Goal: Task Accomplishment & Management: Use online tool/utility

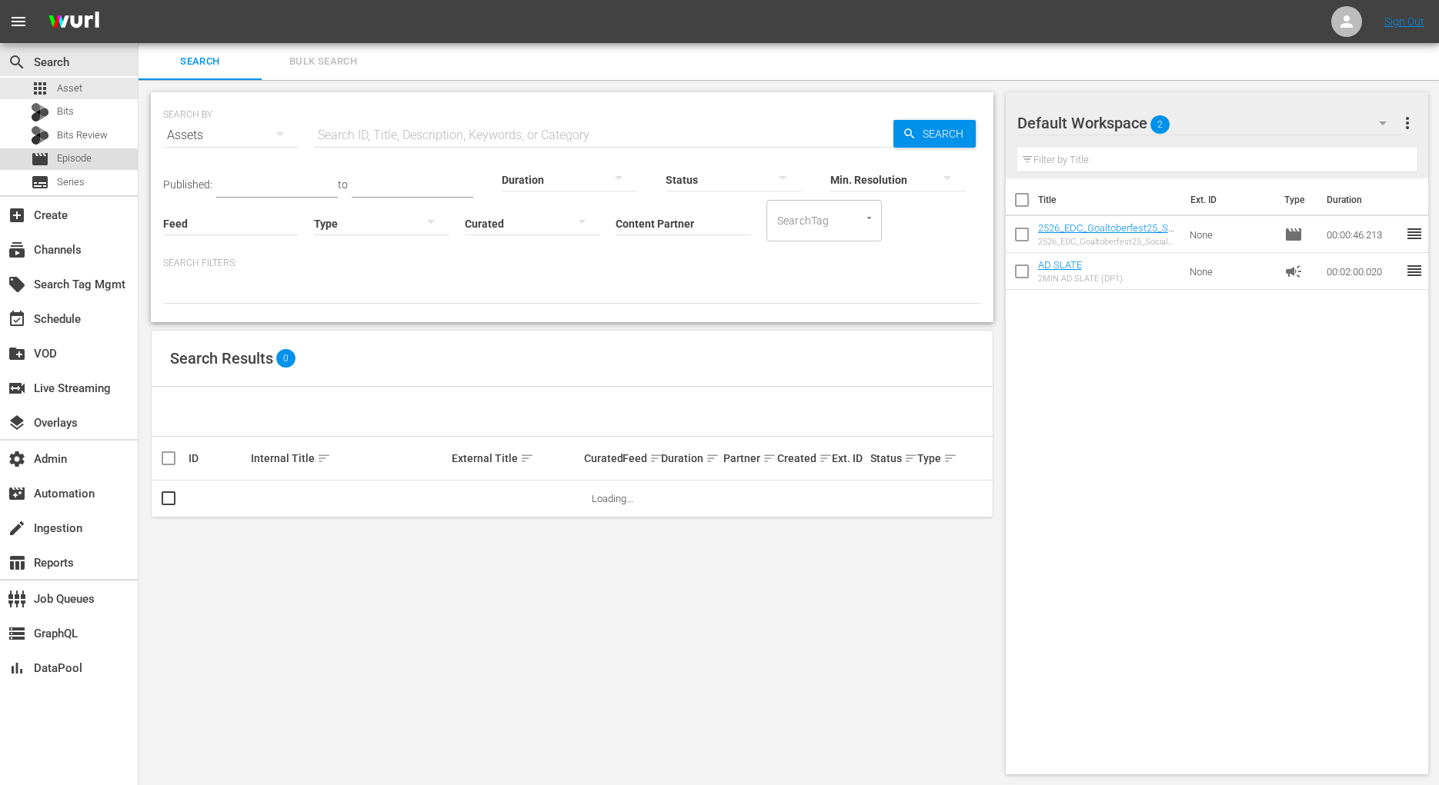
click at [108, 158] on div "movie Episode" at bounding box center [69, 159] width 138 height 22
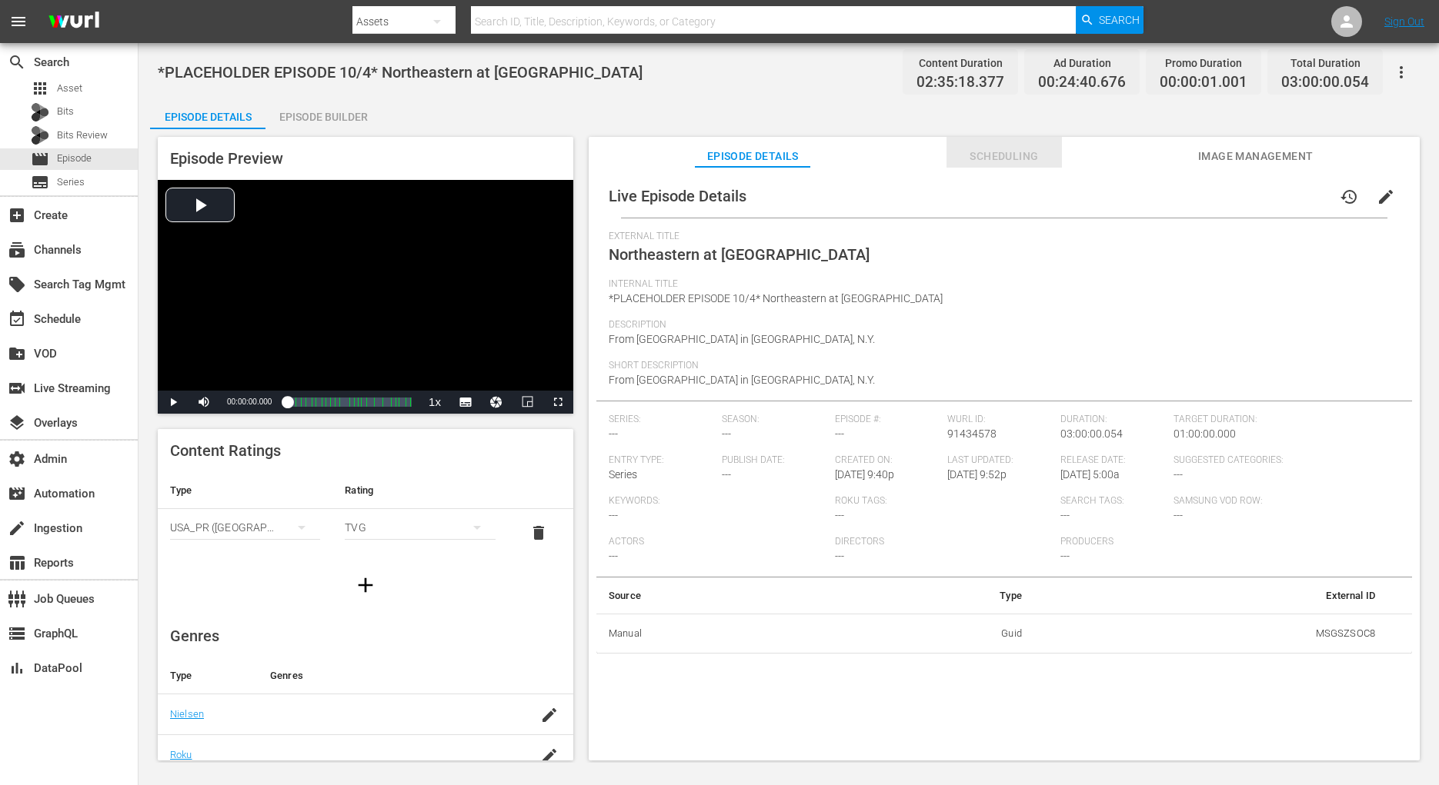
click at [1020, 162] on span "Scheduling" at bounding box center [1003, 156] width 115 height 19
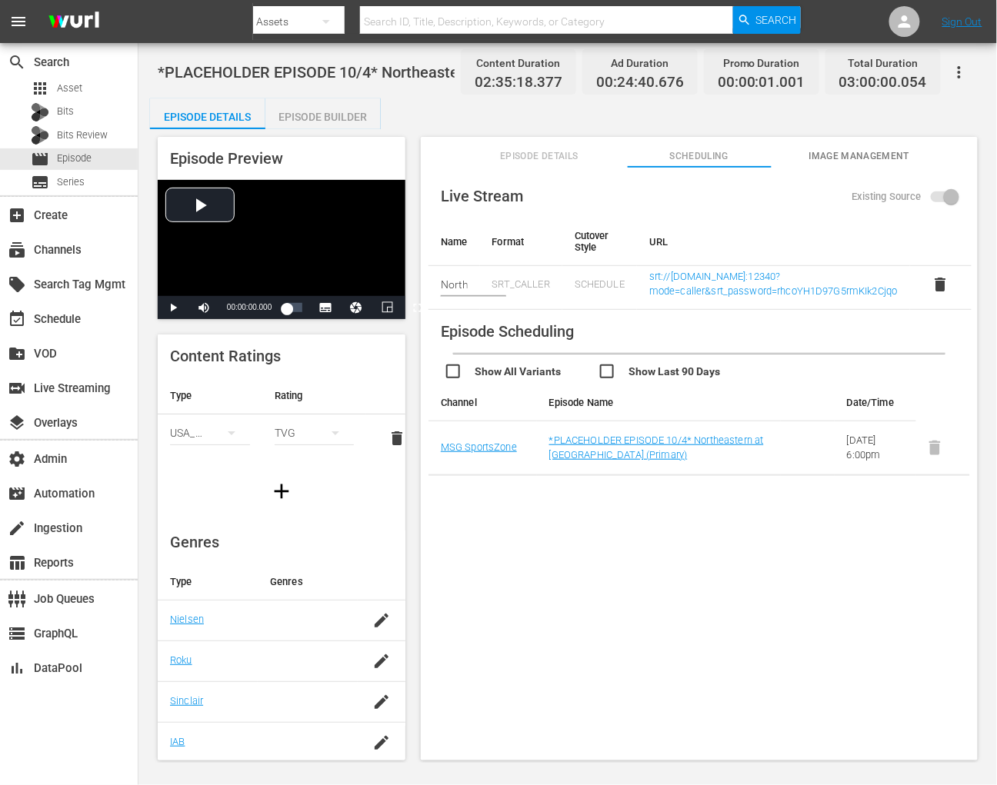
click at [833, 155] on span "Image Management" at bounding box center [859, 156] width 144 height 16
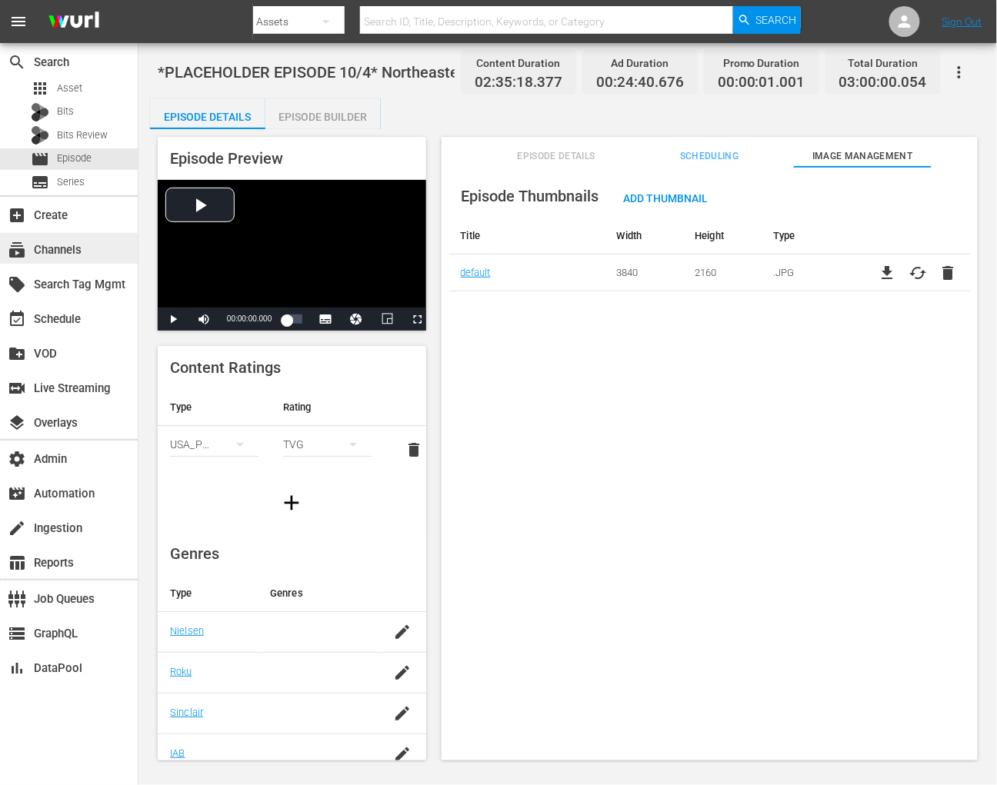
click at [96, 251] on div "subscriptions Channels" at bounding box center [69, 248] width 138 height 31
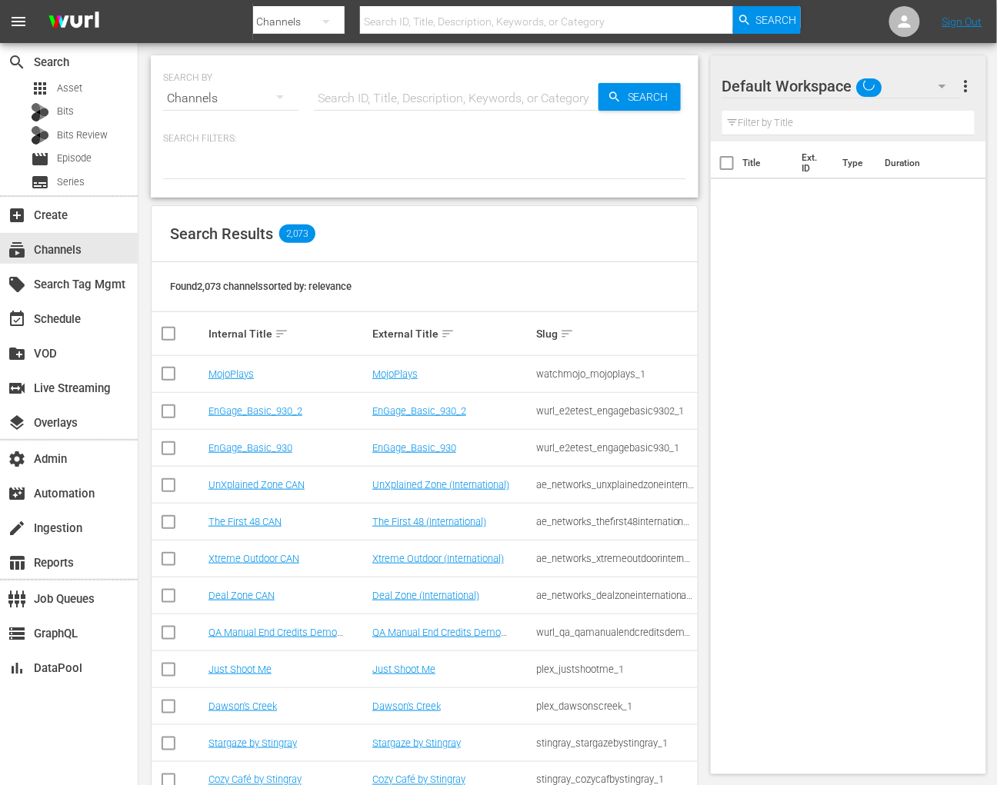
click at [422, 104] on input "text" at bounding box center [456, 98] width 285 height 37
paste input "amc_msgsportszone_1"
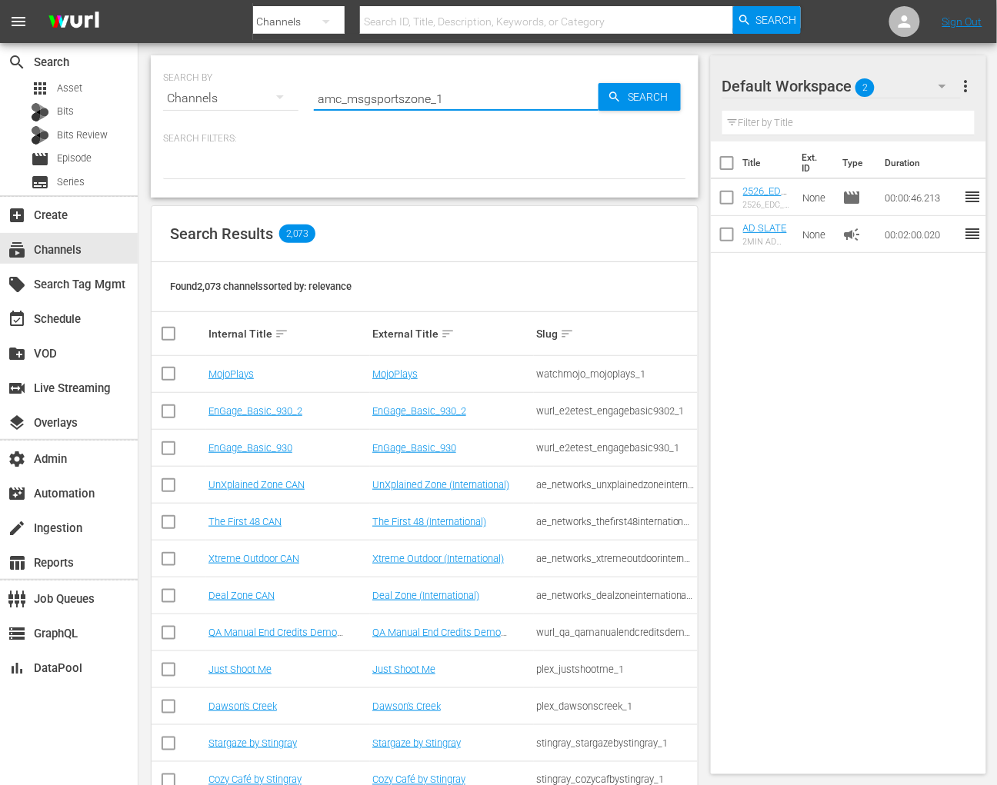
type input "amc_msgsportszone_1"
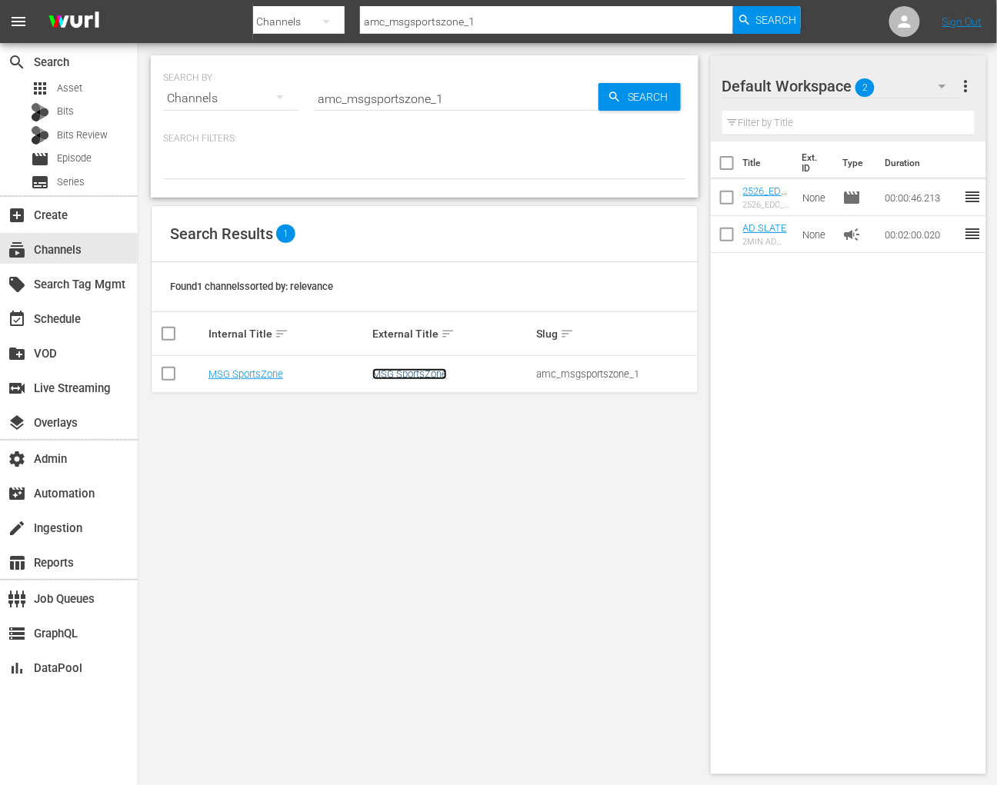
click at [433, 377] on link "MSG SportsZone" at bounding box center [409, 375] width 75 height 12
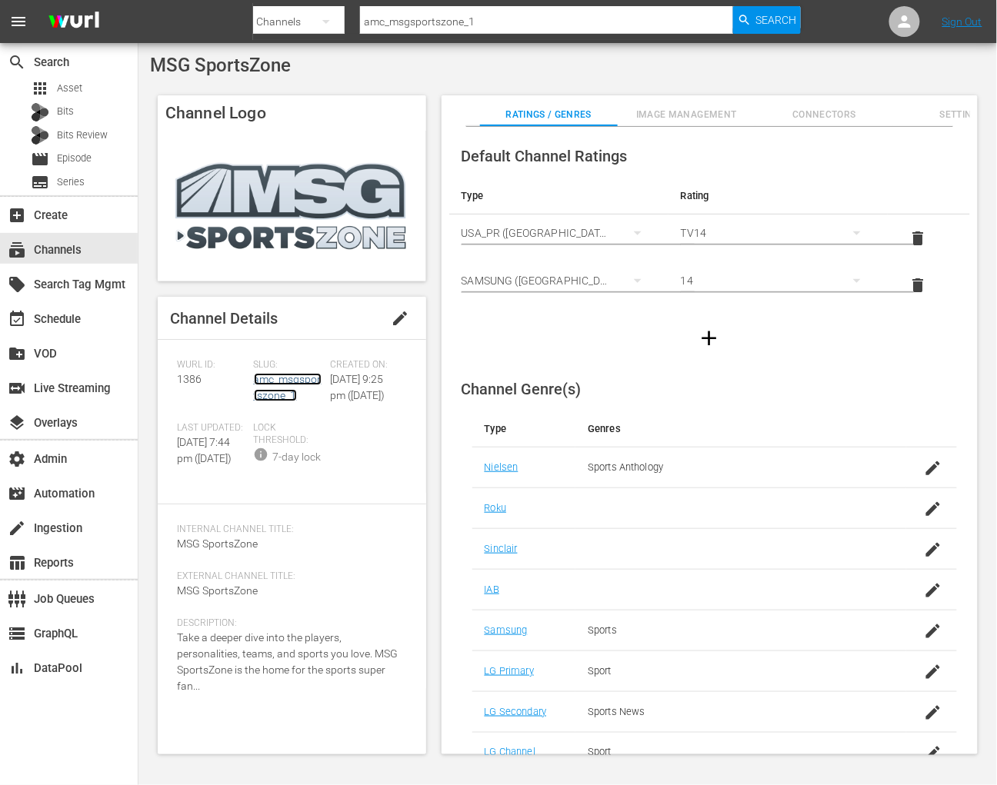
click at [292, 378] on link "amc_msgsportszone_1" at bounding box center [288, 387] width 68 height 28
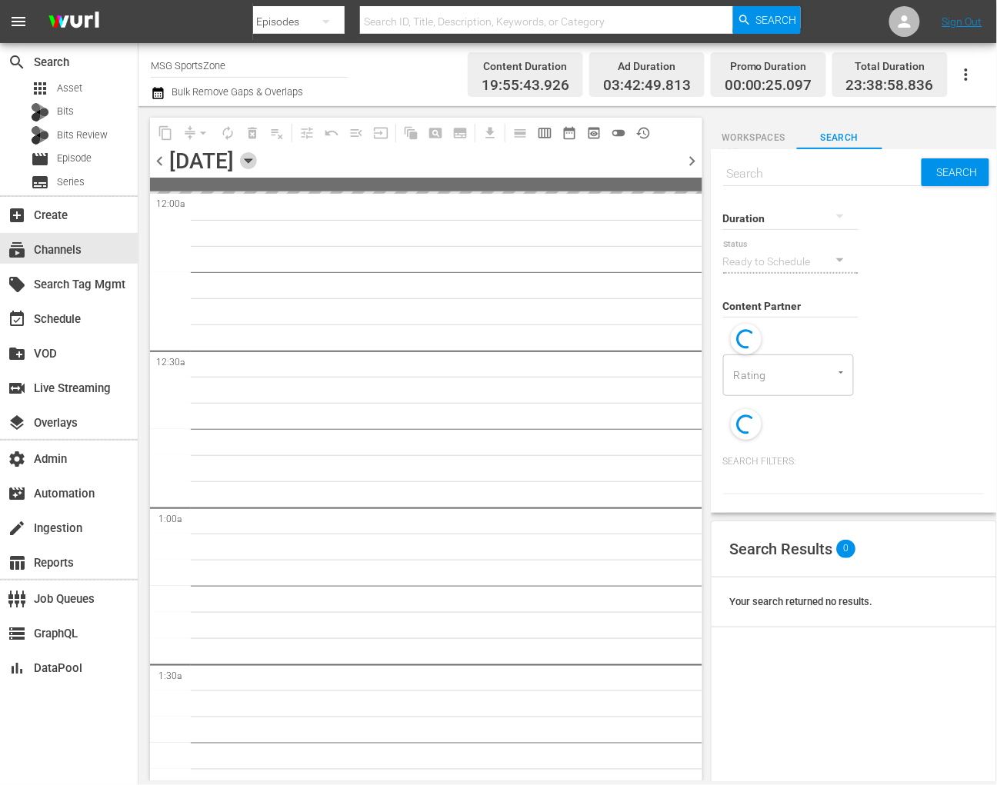
click at [257, 165] on icon "button" at bounding box center [248, 160] width 17 height 17
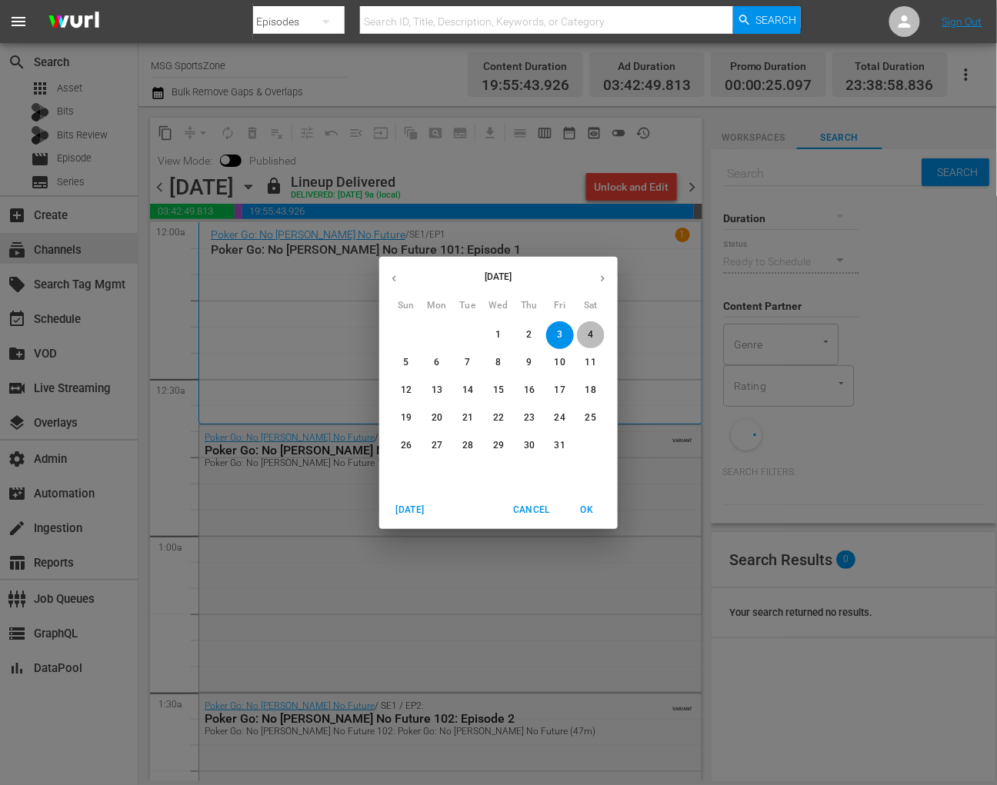
click at [594, 332] on span "4" at bounding box center [591, 334] width 28 height 13
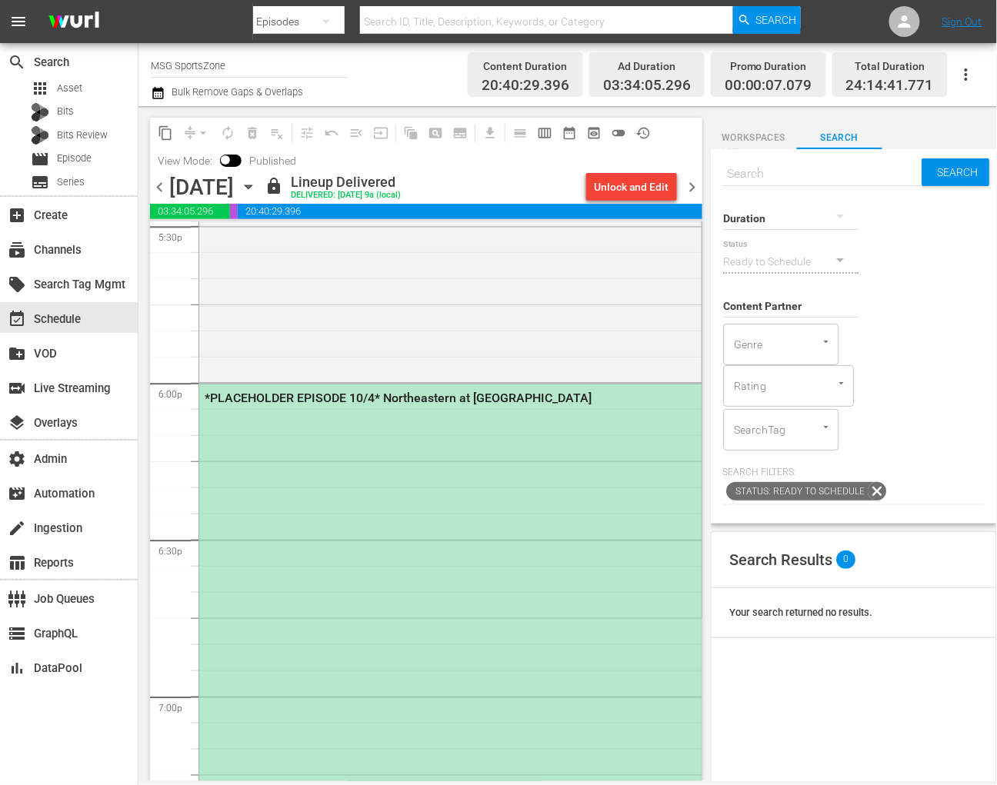
scroll to position [5579, 0]
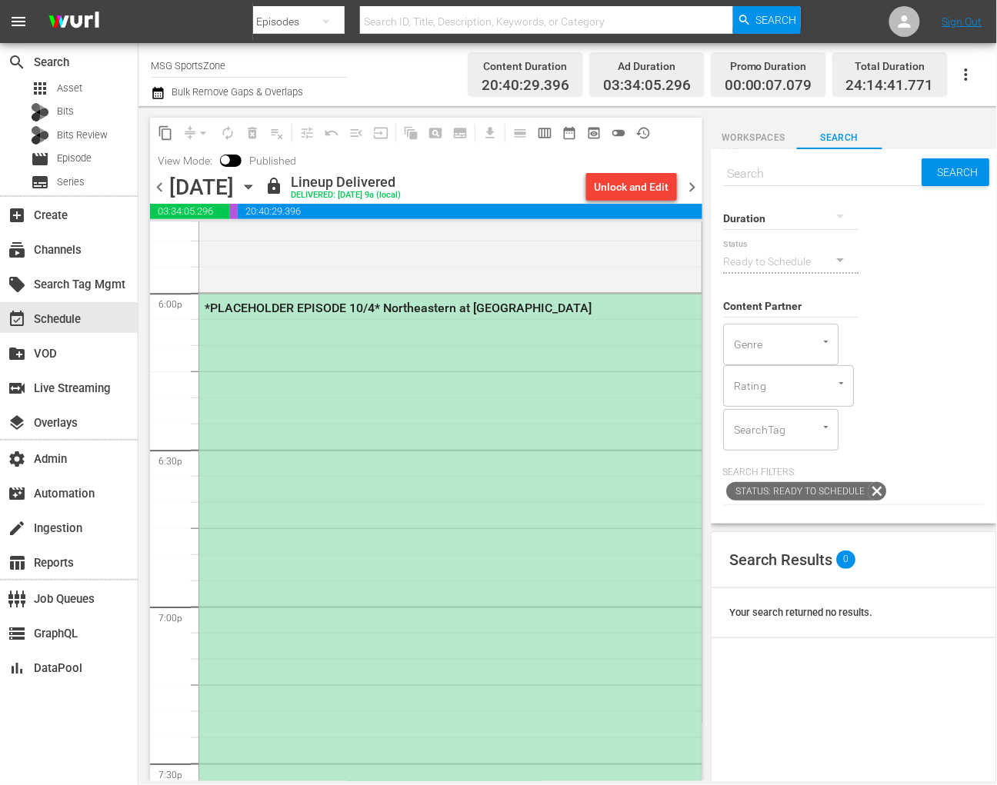
click at [440, 462] on div "*PLACEHOLDER EPISODE 10/4* Northeastern at Hofstra" at bounding box center [450, 762] width 502 height 937
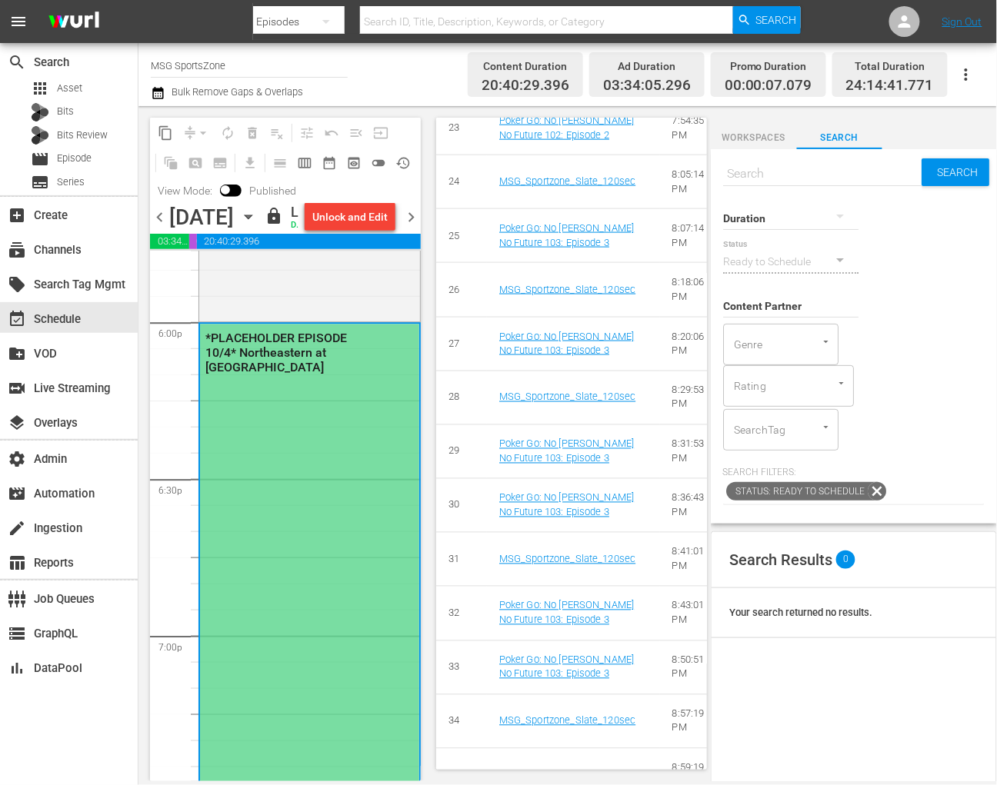
scroll to position [2100, 0]
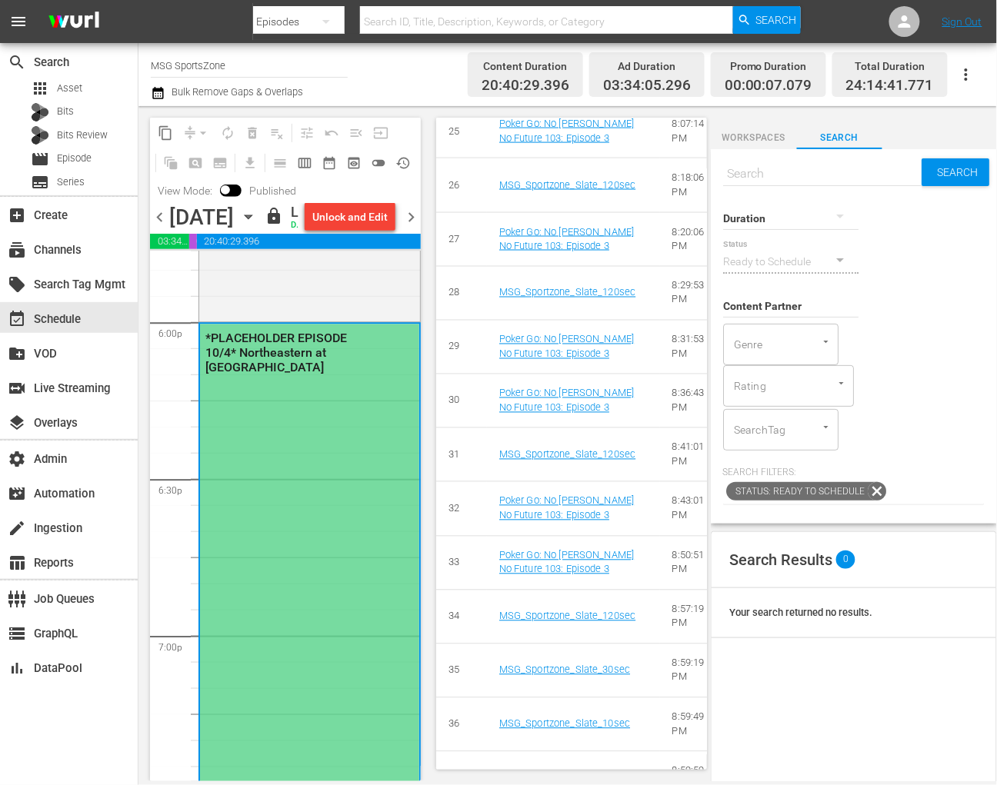
click at [297, 507] on div "*PLACEHOLDER EPISODE 10/4* Northeastern at Hofstra" at bounding box center [309, 792] width 219 height 937
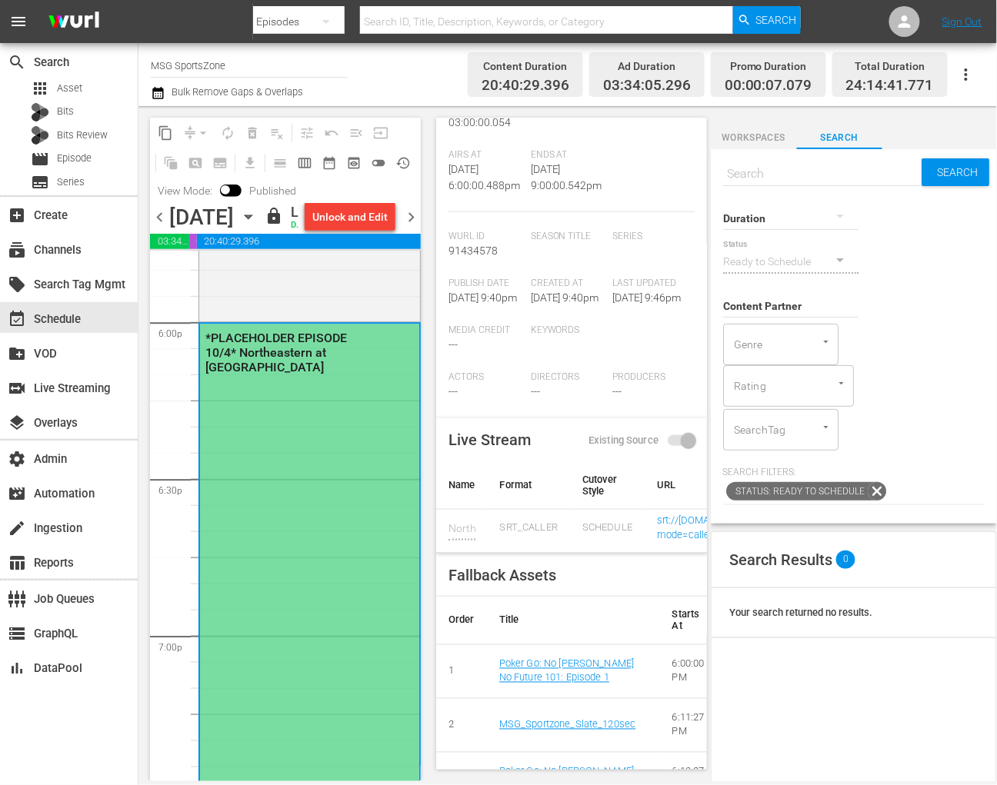
scroll to position [0, 0]
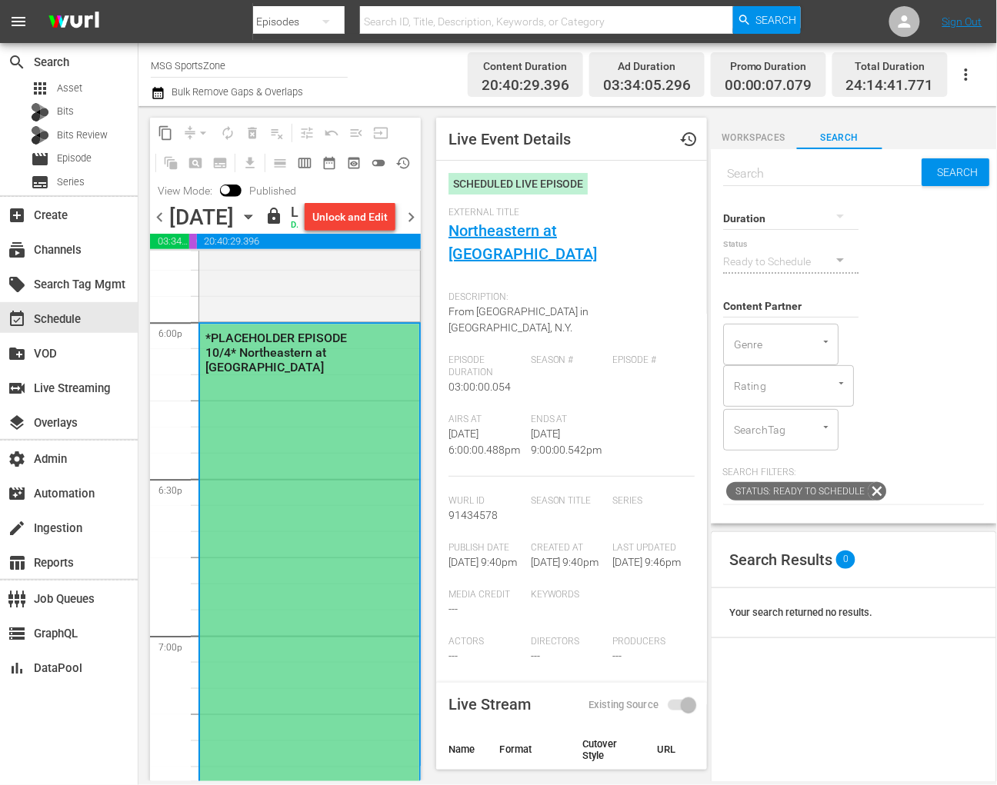
click at [424, 25] on input "text" at bounding box center [546, 21] width 373 height 37
paste input "amc_msgsportszone_3"
type input "amc_msgsportszone_3"
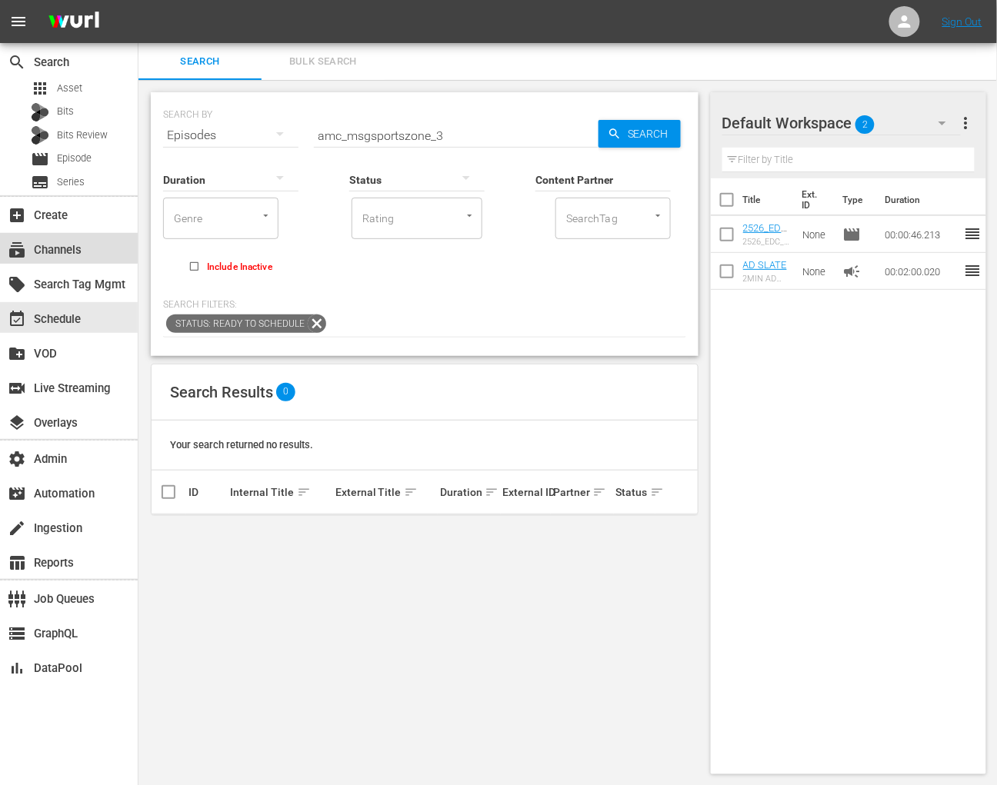
click at [82, 233] on div "subscriptions Channels" at bounding box center [69, 248] width 138 height 31
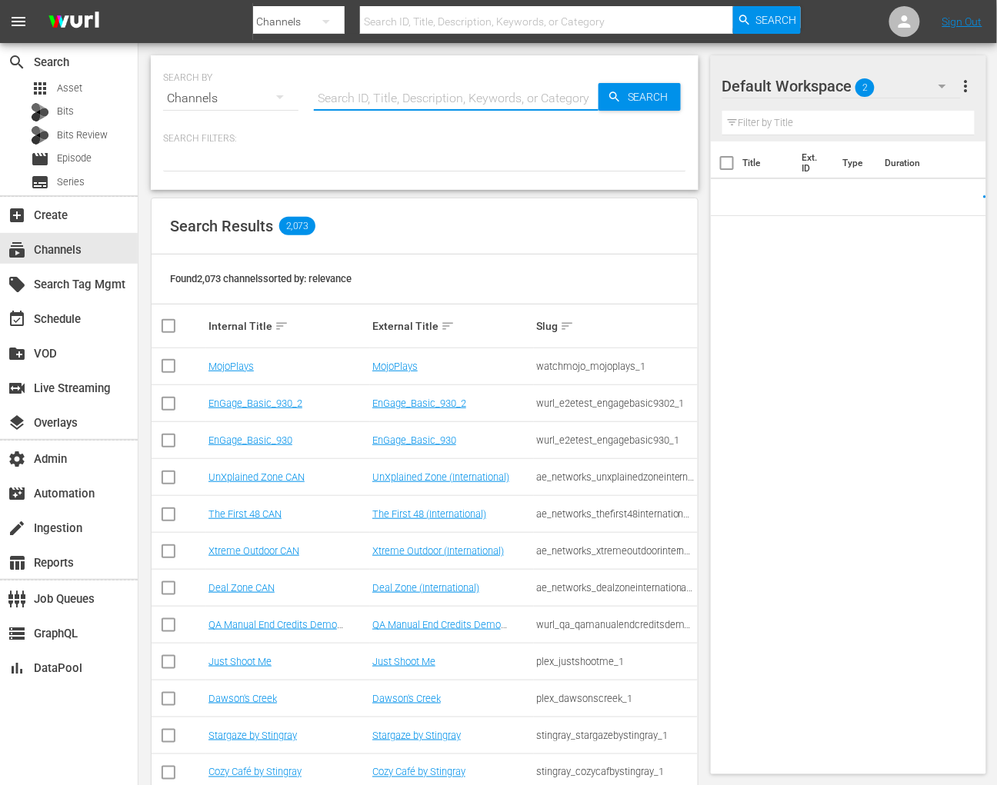
click at [326, 93] on input "text" at bounding box center [456, 98] width 285 height 37
paste input "amc_msgsportszone_3"
type input "amc_msgsportszone_3"
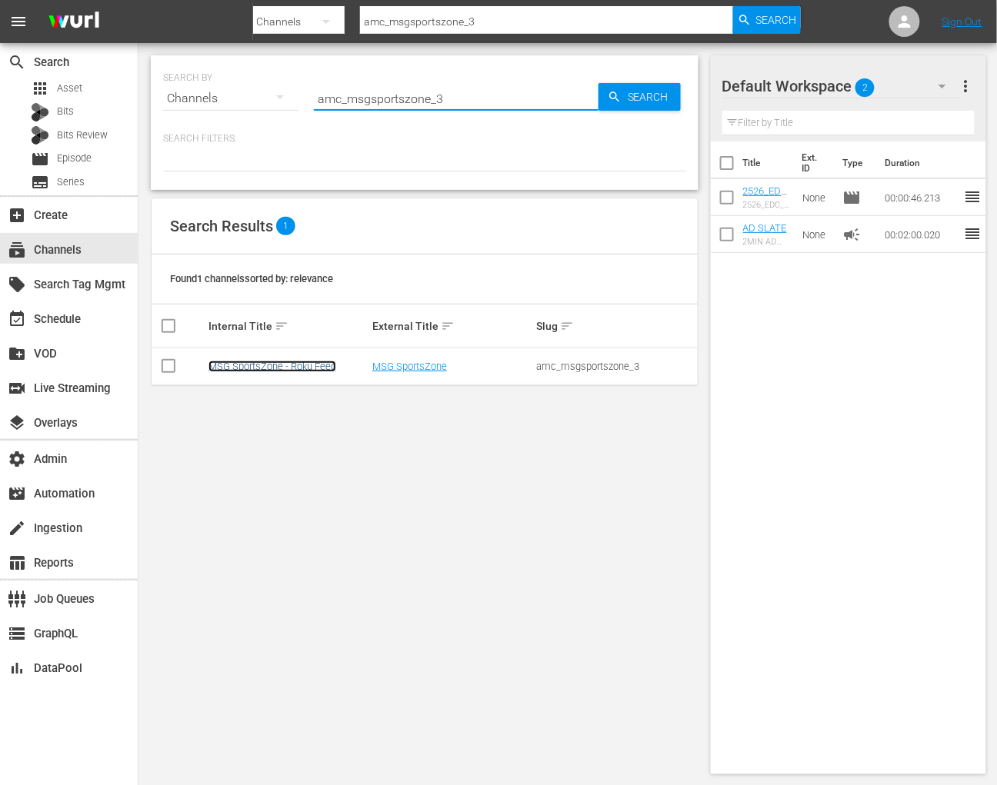
click at [305, 367] on link "MSG SportsZone - Roku Feed" at bounding box center [272, 367] width 128 height 12
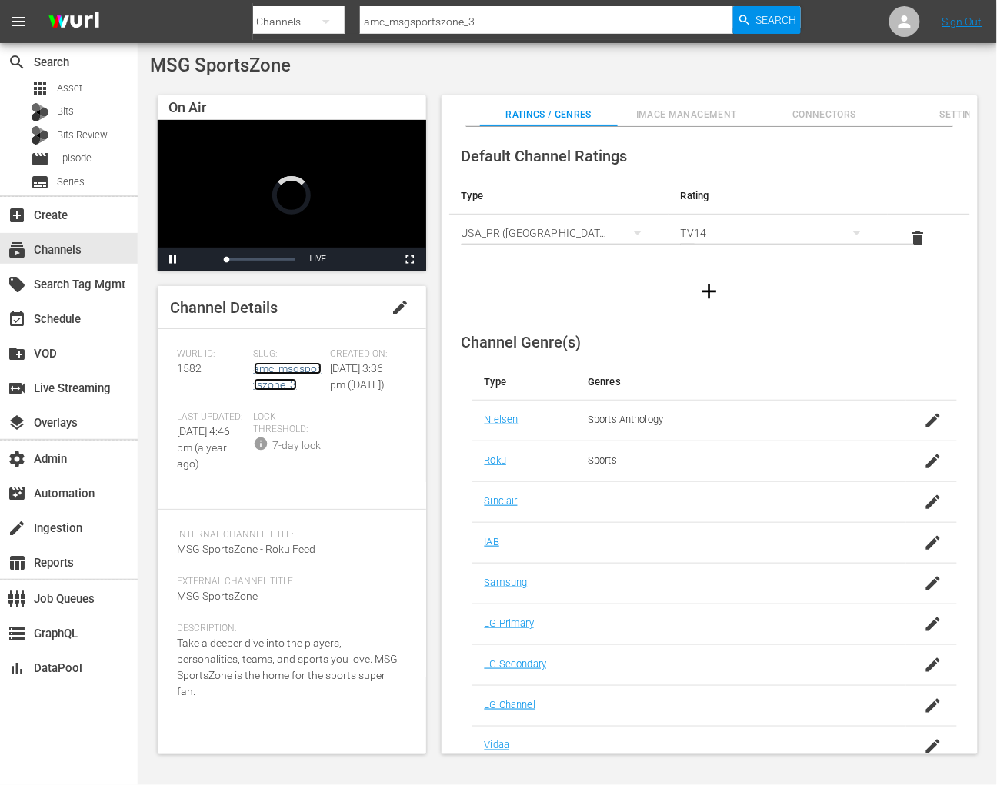
click at [304, 367] on link "amc_msgsportszone_3" at bounding box center [288, 376] width 68 height 28
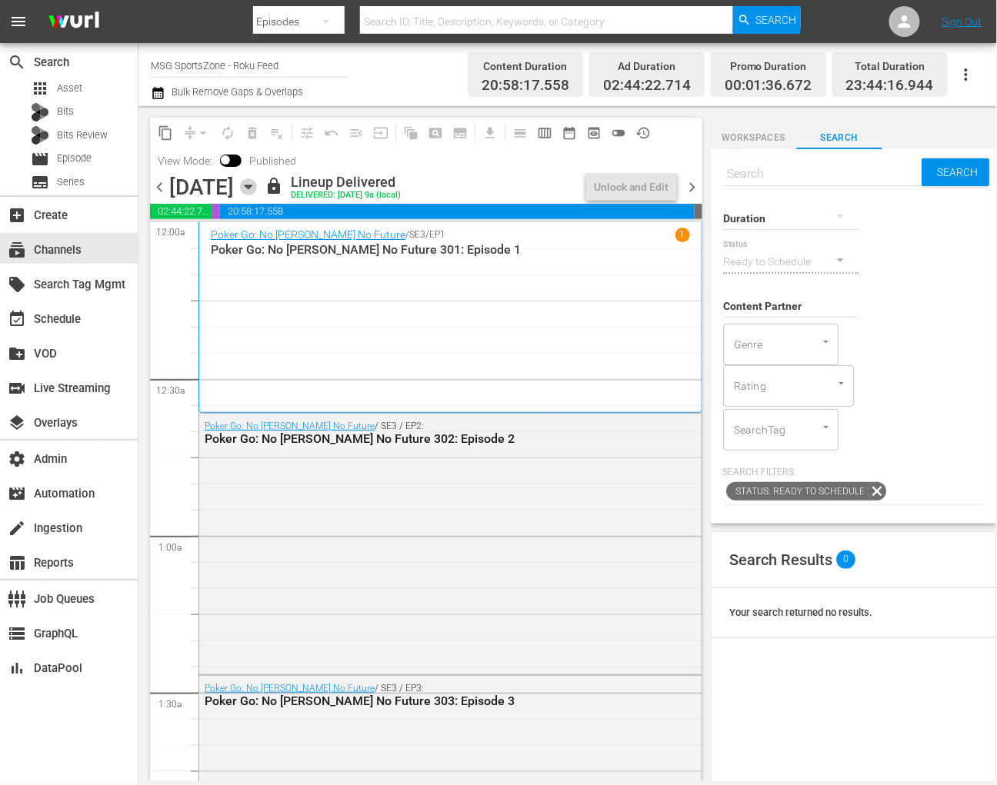
click at [257, 192] on icon "button" at bounding box center [248, 186] width 17 height 17
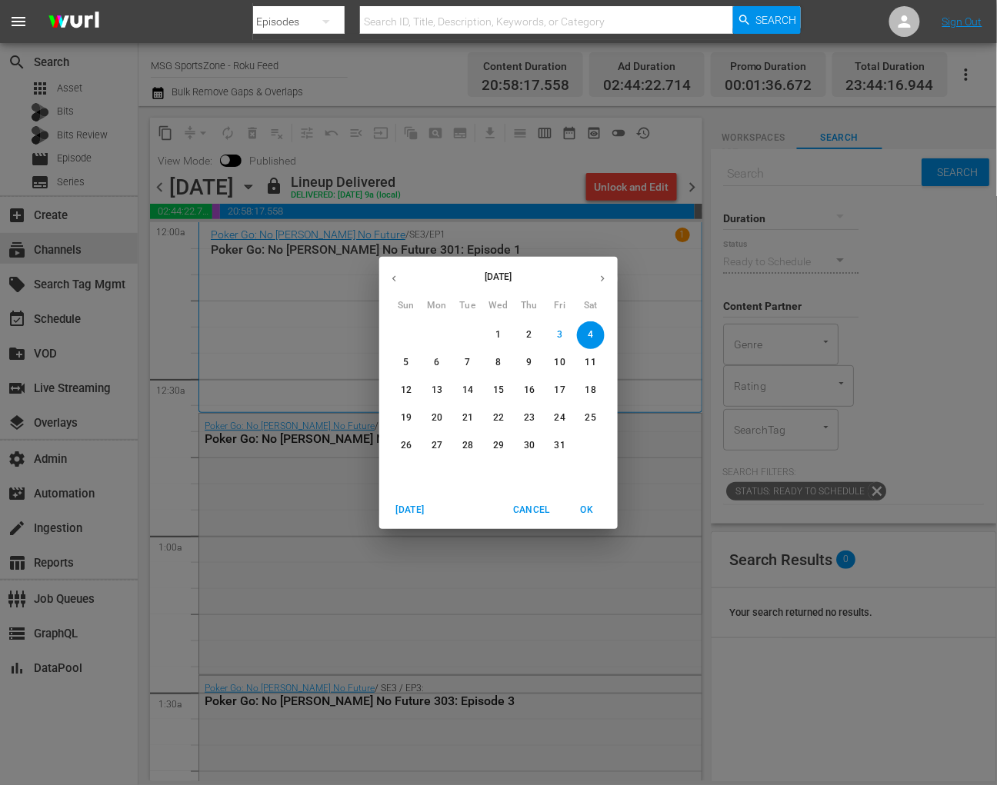
click at [174, 412] on div "October 2025 Sun Mon Tue Wed Thu Fri Sat 28 29 30 1 2 3 4 5 6 7 8 9 10 11 12 13…" at bounding box center [498, 392] width 997 height 785
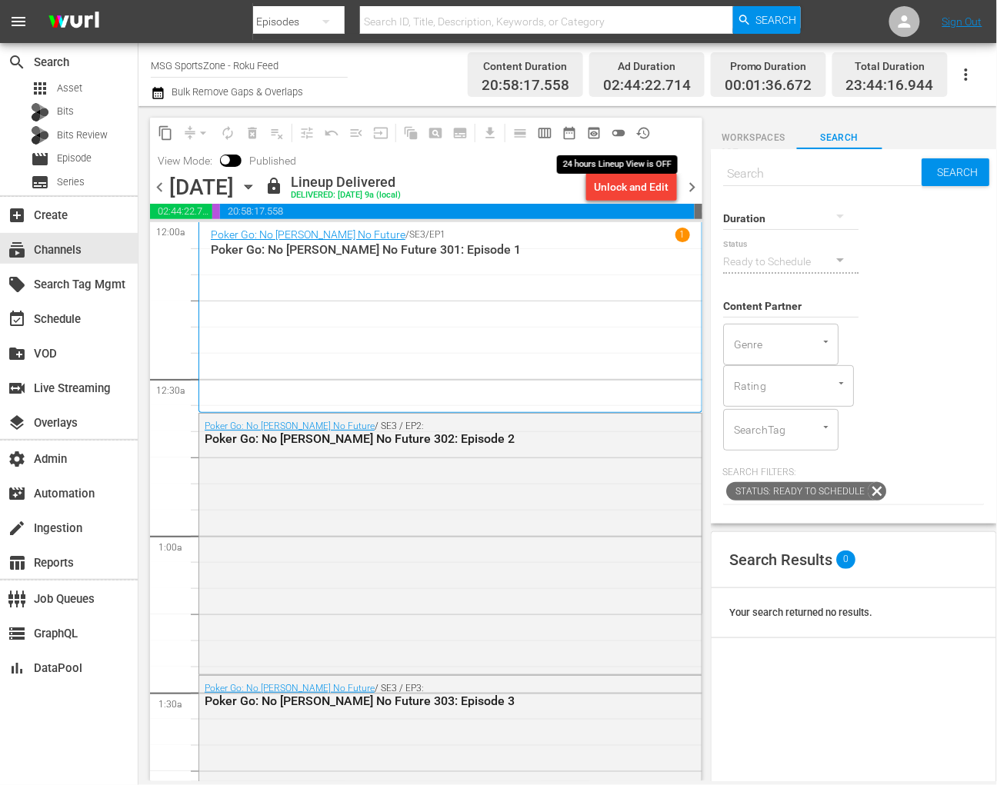
click at [613, 130] on span "toggle_off" at bounding box center [618, 132] width 15 height 15
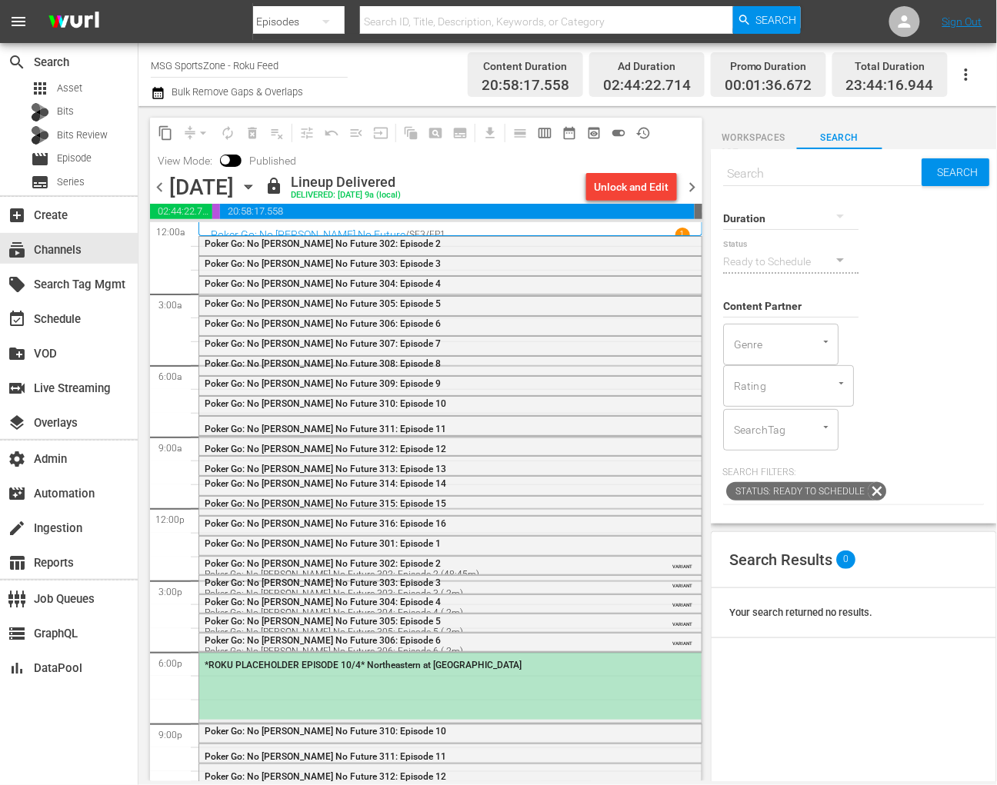
click at [392, 679] on div "*ROKU PLACEHOLDER EPISODE 10/4* Northeastern at [GEOGRAPHIC_DATA]" at bounding box center [450, 686] width 502 height 67
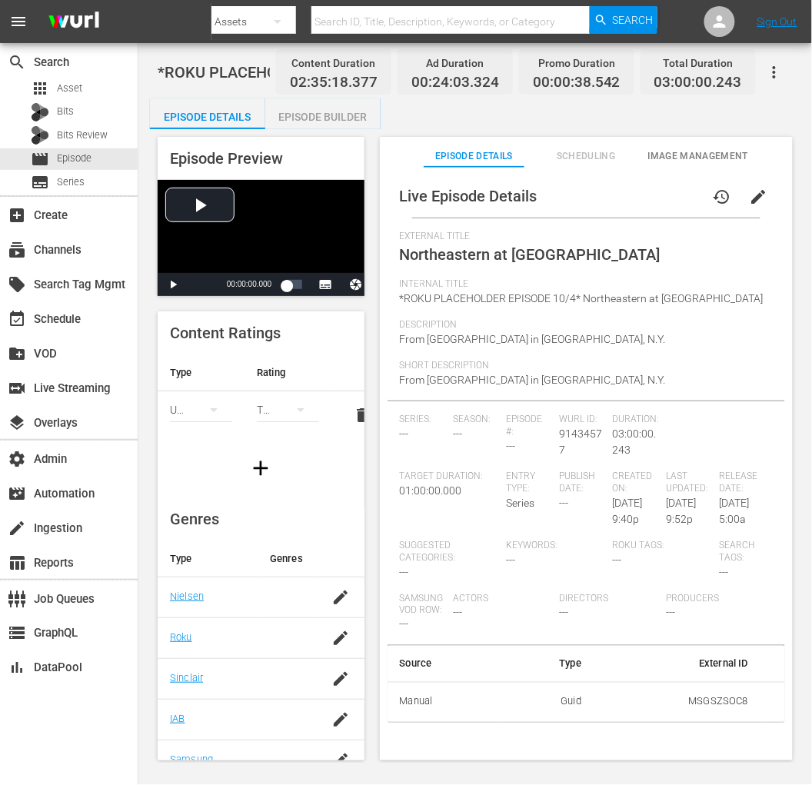
click at [593, 146] on button "Scheduling" at bounding box center [586, 152] width 101 height 31
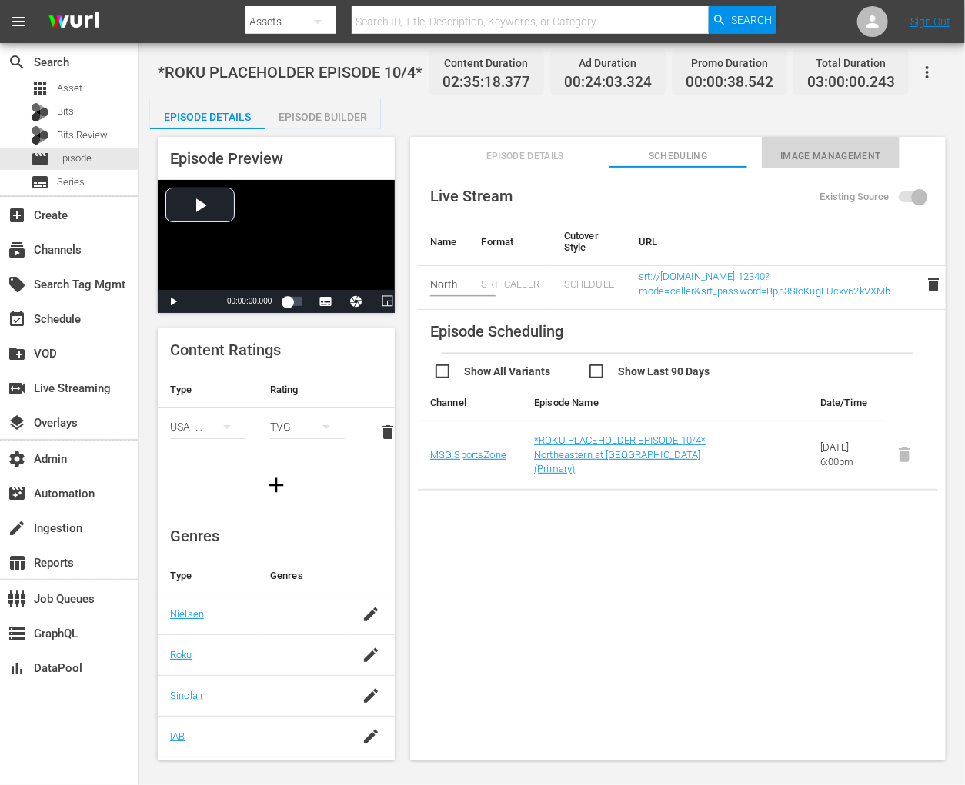
click at [791, 153] on span "Image Management" at bounding box center [831, 156] width 138 height 16
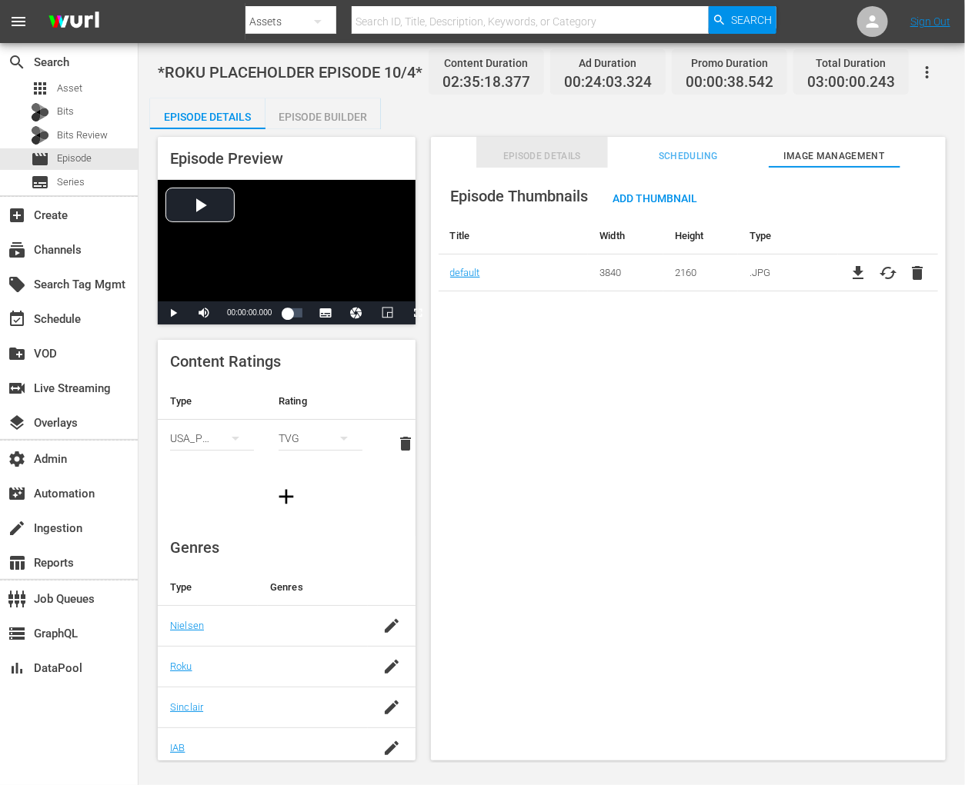
click at [576, 151] on span "Episode Details" at bounding box center [542, 156] width 132 height 16
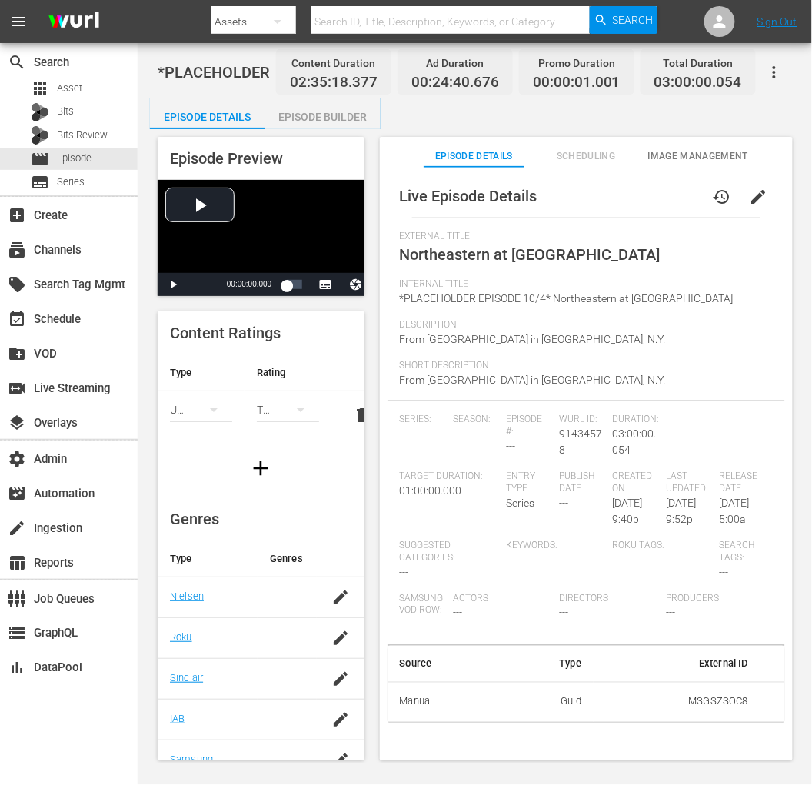
click at [596, 159] on span "Scheduling" at bounding box center [586, 156] width 101 height 16
